Goal: Communication & Community: Answer question/provide support

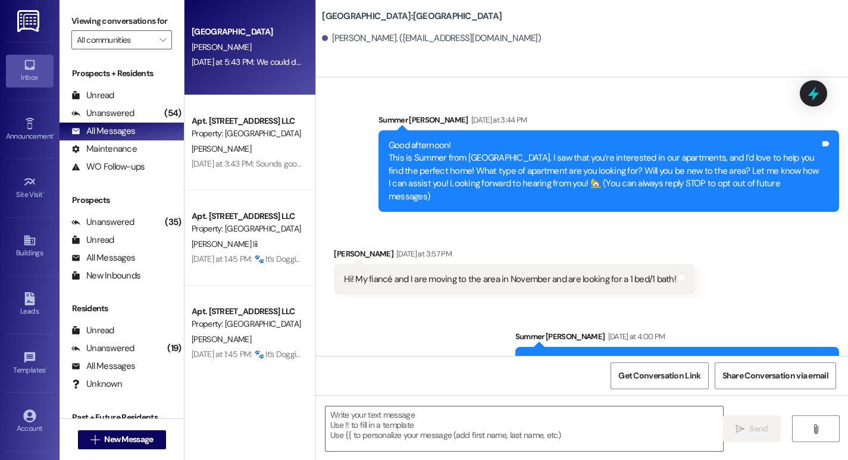
scroll to position [267, 0]
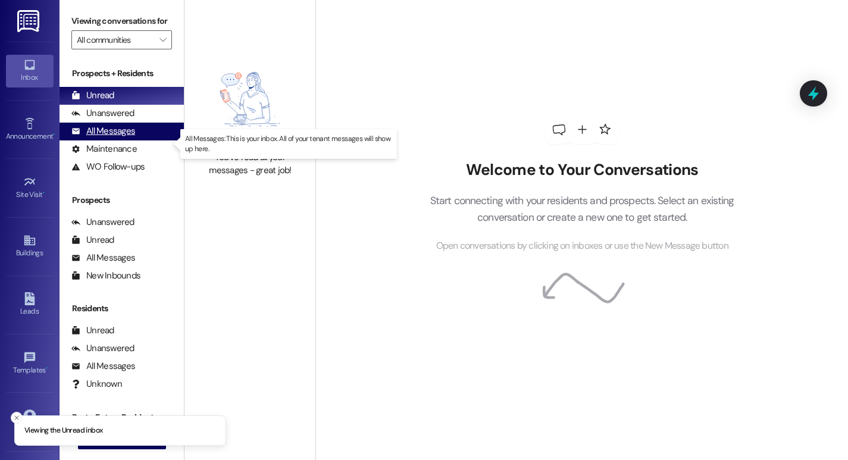
click at [102, 137] on div "All Messages" at bounding box center [103, 131] width 64 height 12
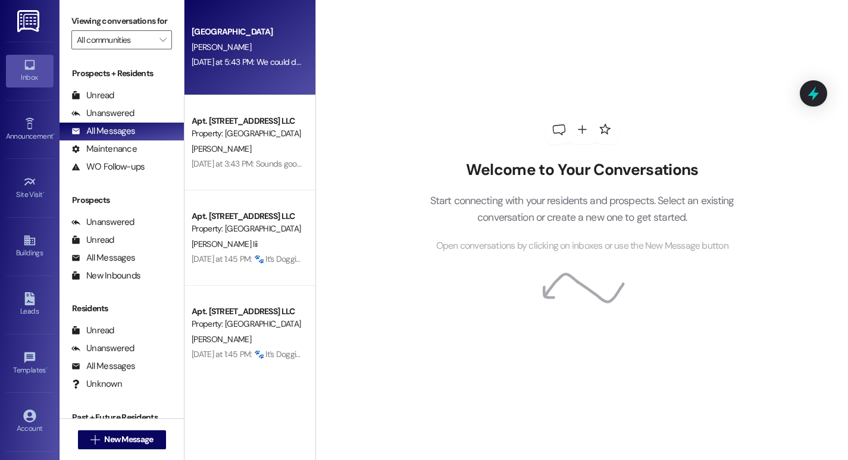
click at [261, 52] on div "[PERSON_NAME]" at bounding box center [246, 47] width 112 height 15
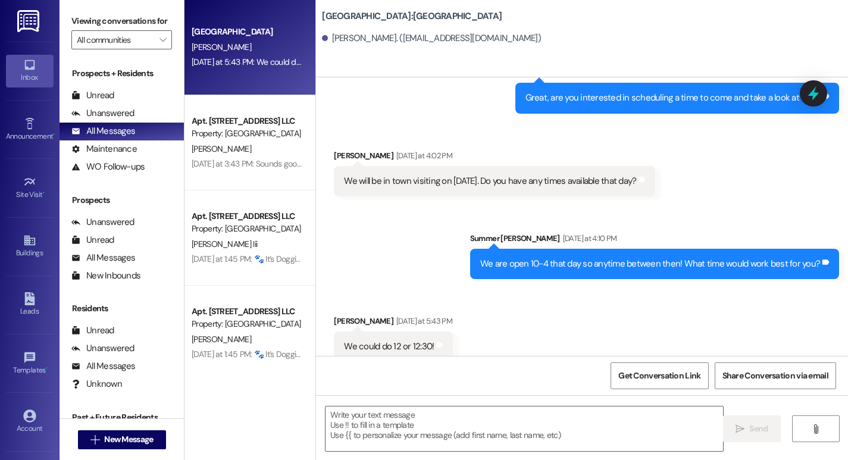
scroll to position [266, 0]
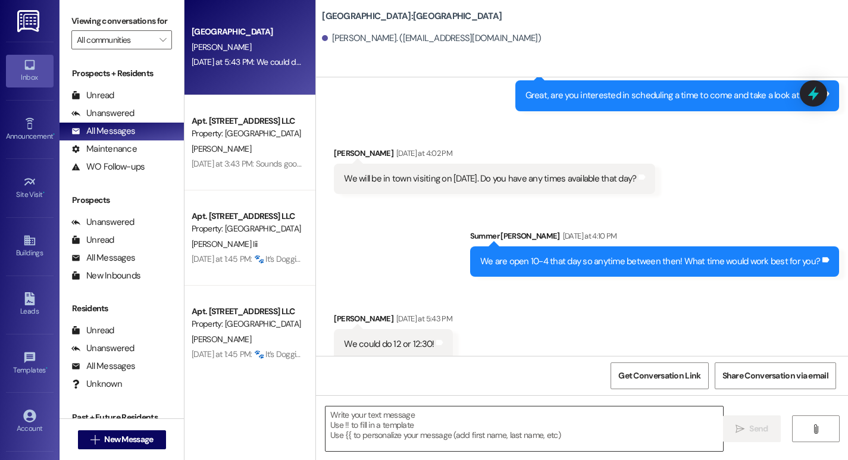
click at [353, 426] on textarea at bounding box center [523, 428] width 397 height 45
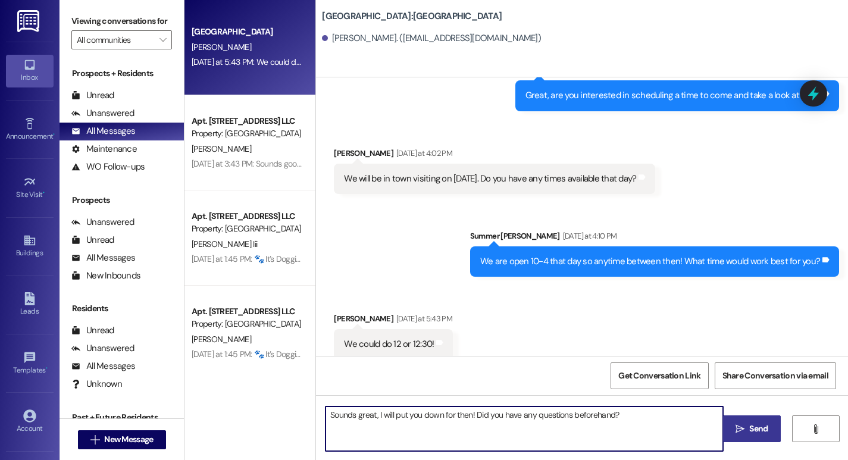
type textarea "Sounds great, I will put you down for then! Did you have any questions beforeha…"
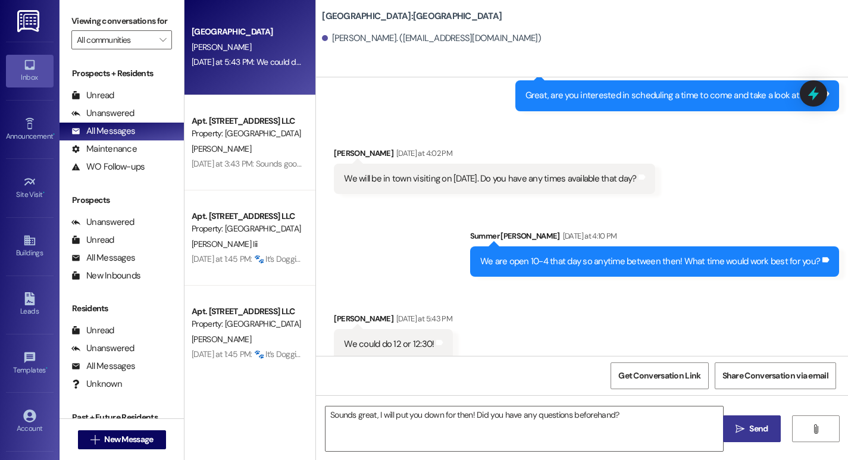
click at [745, 429] on span " Send" at bounding box center [751, 428] width 37 height 12
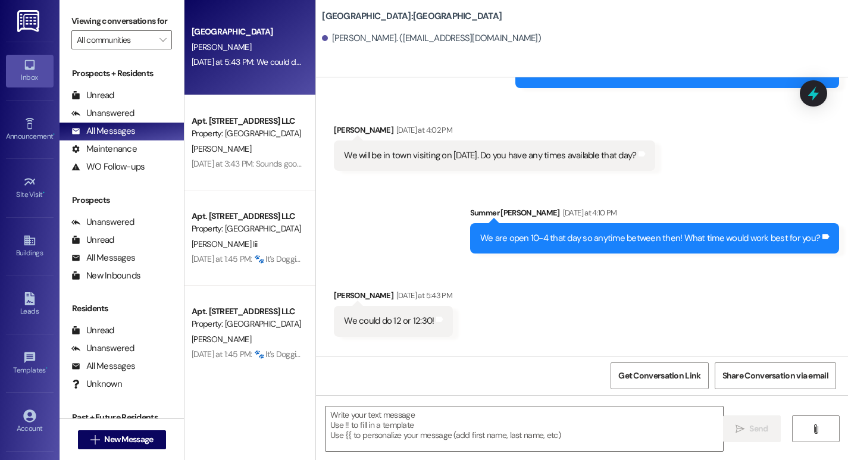
scroll to position [350, 0]
